Goal: Task Accomplishment & Management: Complete application form

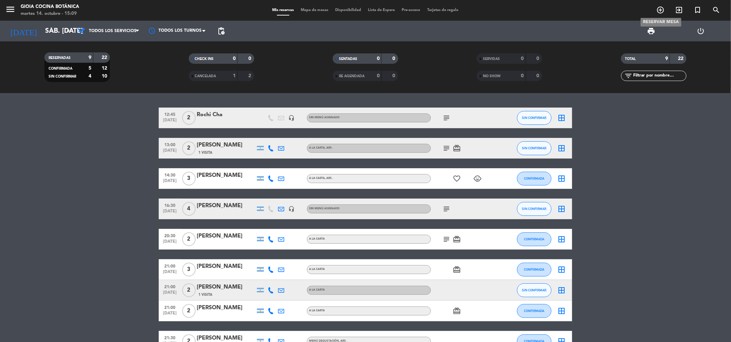
click at [659, 9] on icon "add_circle_outline" at bounding box center [661, 10] width 8 height 8
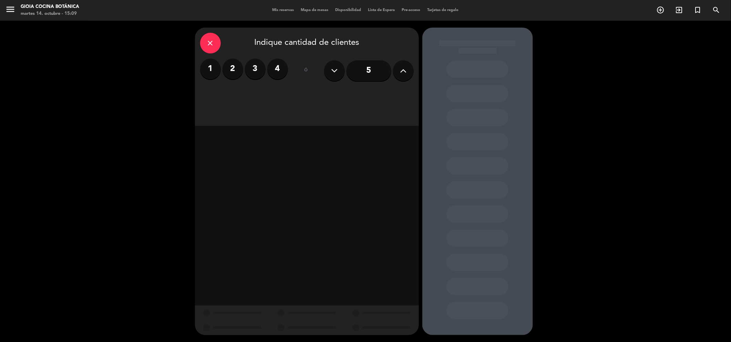
click at [400, 71] on icon at bounding box center [403, 70] width 7 height 10
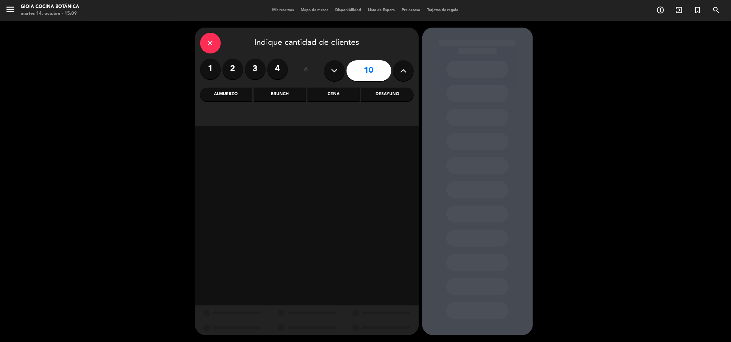
click at [400, 71] on icon at bounding box center [403, 70] width 7 height 10
type input "13"
click at [327, 88] on div "Cena" at bounding box center [334, 95] width 52 height 14
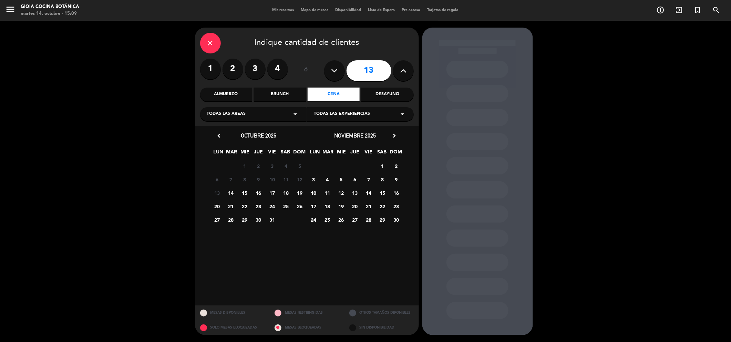
click at [271, 208] on span "24" at bounding box center [272, 206] width 11 height 11
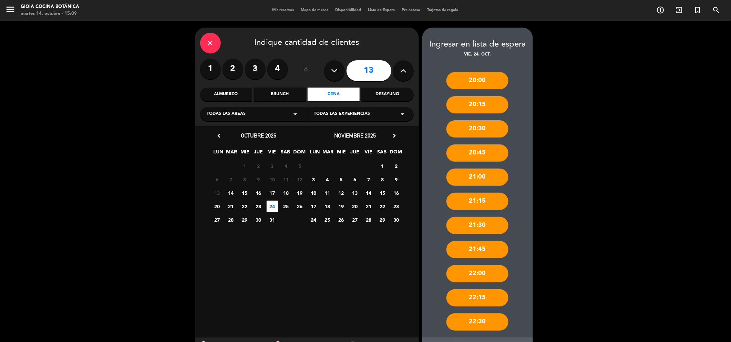
click at [475, 127] on div "20:30" at bounding box center [477, 128] width 62 height 17
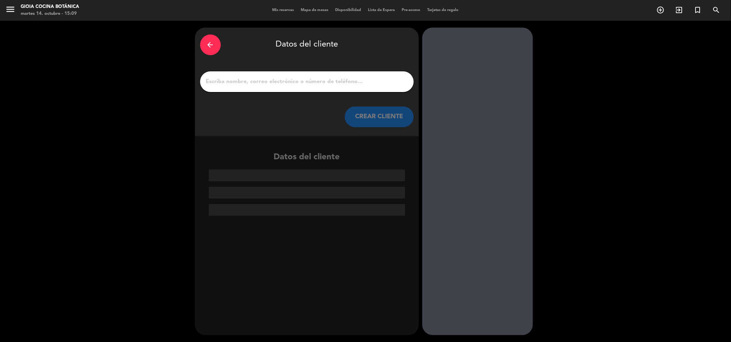
click at [274, 83] on input "1" at bounding box center [306, 82] width 203 height 10
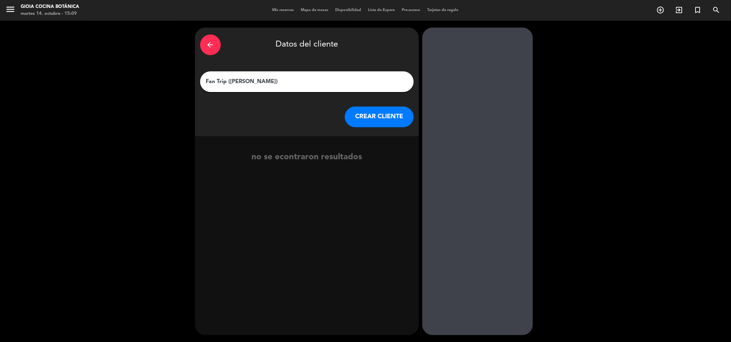
type input "Fan Trip ([PERSON_NAME])"
click at [400, 117] on button "CREAR CLIENTE" at bounding box center [379, 116] width 69 height 21
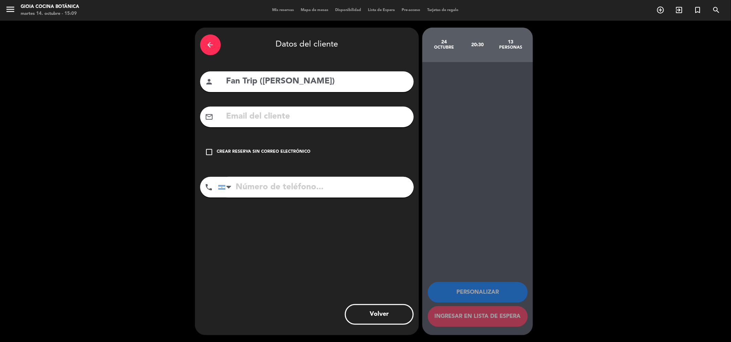
click at [218, 151] on div "Crear reserva sin correo electrónico" at bounding box center [264, 151] width 94 height 7
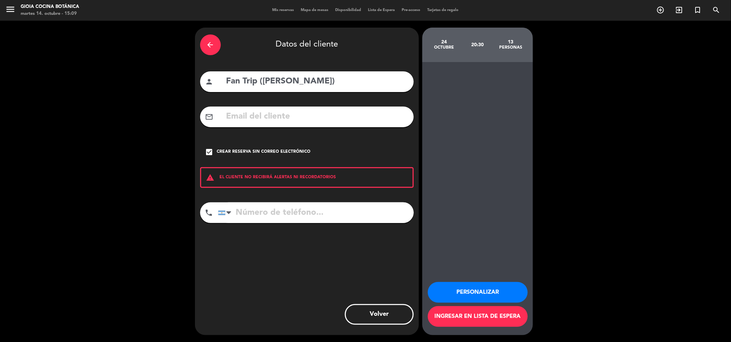
click at [480, 288] on button "Personalizar" at bounding box center [478, 292] width 100 height 21
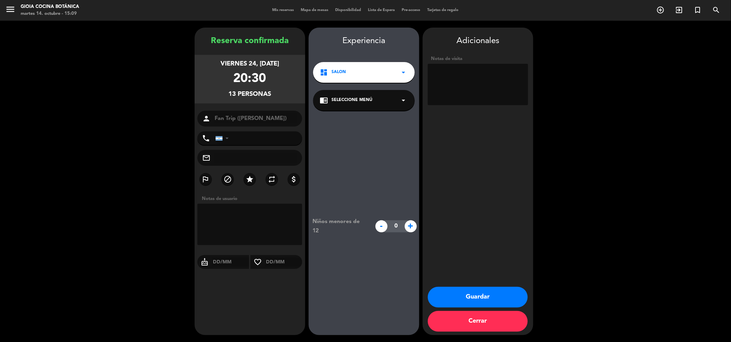
click at [459, 76] on textarea at bounding box center [478, 84] width 100 height 41
type textarea "Menu in progress. Grupo judio [PERSON_NAME] en tema"
click at [484, 300] on button "Guardar" at bounding box center [478, 297] width 100 height 21
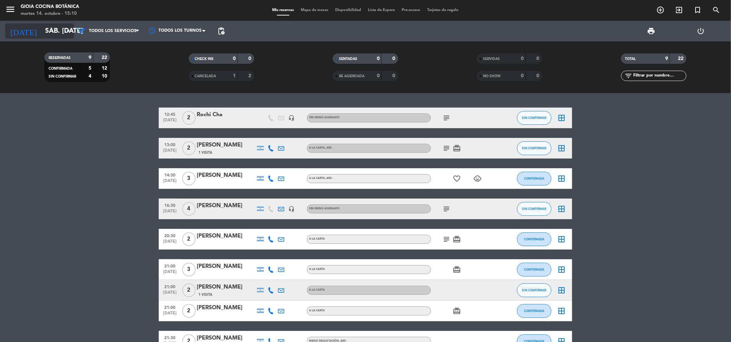
click at [42, 34] on input "sáb. [DATE]" at bounding box center [86, 31] width 88 height 15
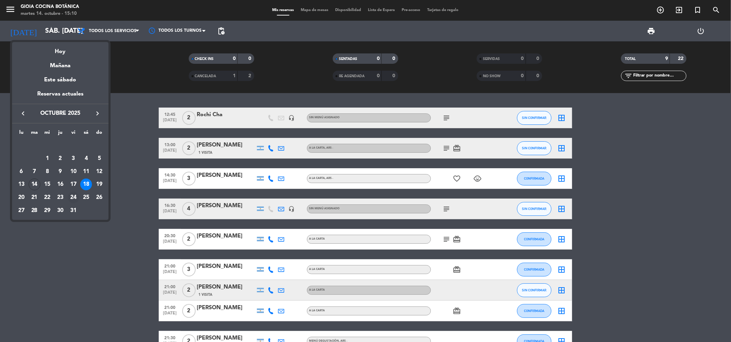
click at [74, 197] on div "24" at bounding box center [74, 198] width 12 height 12
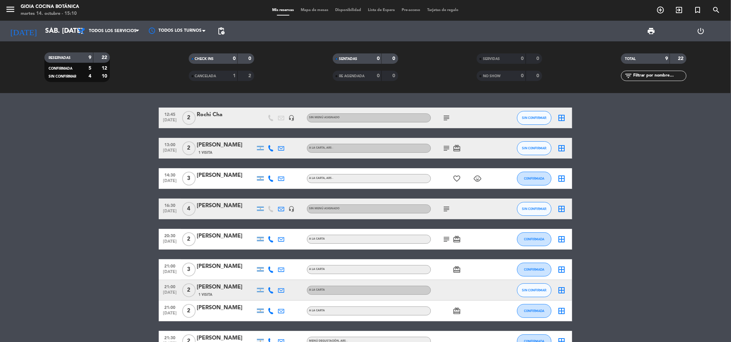
type input "vie. [DATE]"
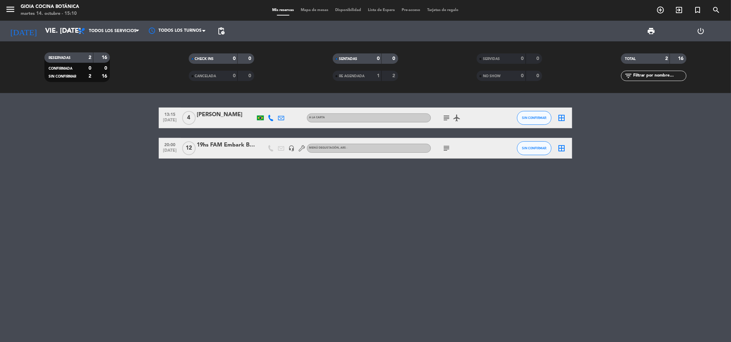
click at [220, 145] on div "19hs FAM Embark Beyond + Oriunda" at bounding box center [226, 145] width 59 height 9
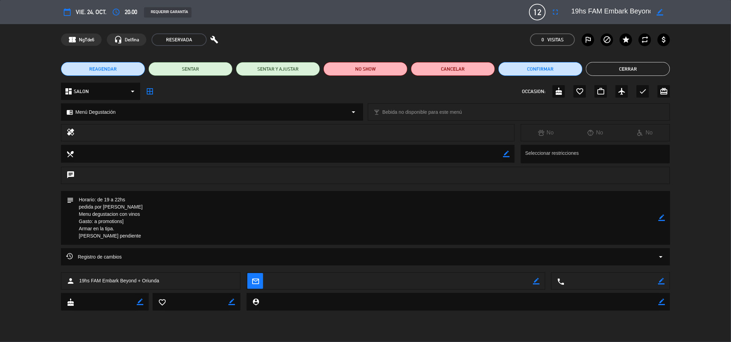
click at [622, 68] on button "Cerrar" at bounding box center [628, 69] width 84 height 14
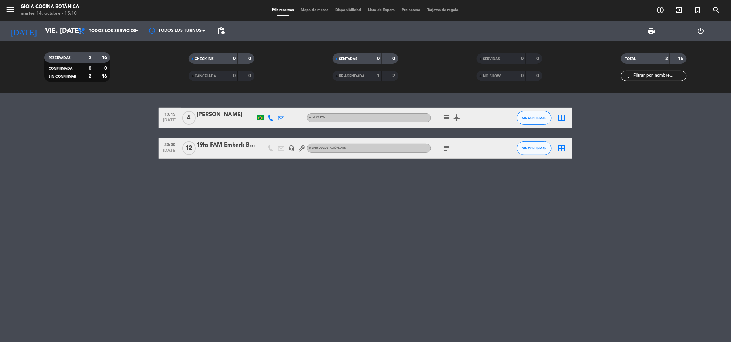
click at [292, 148] on icon "headset_mic" at bounding box center [291, 148] width 6 height 6
click at [300, 148] on icon at bounding box center [302, 148] width 6 height 6
click at [232, 199] on div "13:15 [DATE] 4 [PERSON_NAME] A [PERSON_NAME] subject airplanemode_active SIN CO…" at bounding box center [365, 217] width 731 height 249
click at [212, 145] on div "19hs FAM Embark Beyond + Oriunda" at bounding box center [226, 145] width 59 height 9
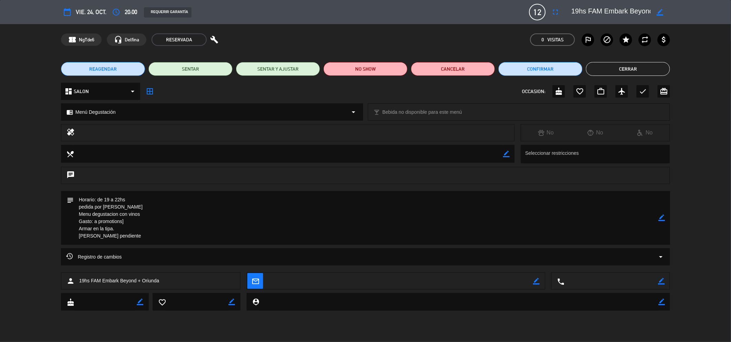
drag, startPoint x: 106, startPoint y: 229, endPoint x: 123, endPoint y: 229, distance: 17.2
click at [123, 229] on textarea at bounding box center [366, 218] width 585 height 54
drag, startPoint x: 123, startPoint y: 229, endPoint x: 126, endPoint y: 241, distance: 13.0
click at [126, 241] on textarea at bounding box center [366, 218] width 585 height 54
click at [31, 223] on div "subject border_color" at bounding box center [365, 219] width 731 height 57
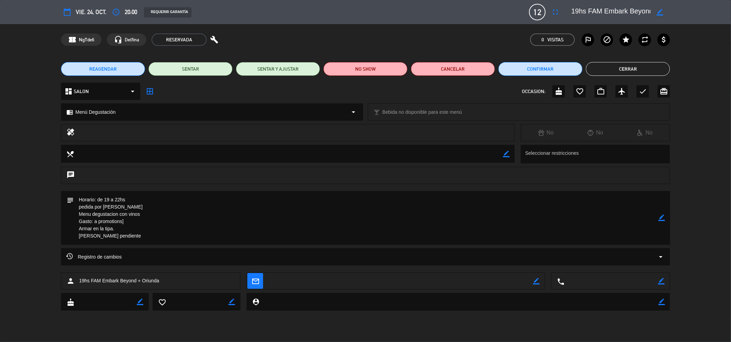
click at [19, 203] on div "subject border_color" at bounding box center [365, 219] width 731 height 57
drag, startPoint x: 93, startPoint y: 280, endPoint x: 156, endPoint y: 280, distance: 63.0
click at [156, 280] on span "19hs FAM Embark Beyond + Oriunda" at bounding box center [119, 281] width 80 height 8
click at [21, 264] on div "Registro de cambios arrow_drop_down" at bounding box center [365, 260] width 731 height 24
click at [98, 233] on textarea at bounding box center [366, 218] width 585 height 54
